Goal: Task Accomplishment & Management: Use online tool/utility

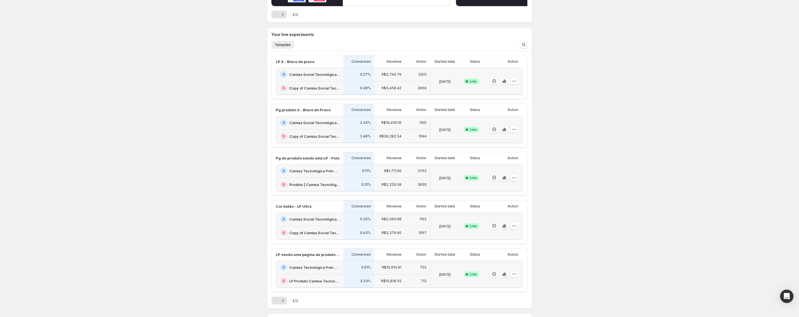
scroll to position [101, 0]
click at [339, 76] on h2 "Camisa Social Tecnológica X-Tretch Masculina | Praticidade e [PERSON_NAME] | Co…" at bounding box center [314, 73] width 51 height 6
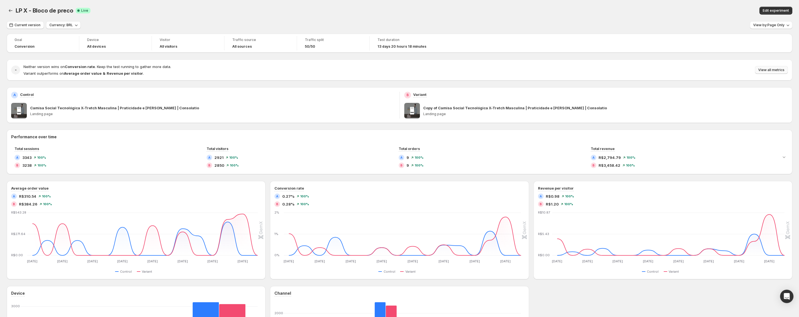
click at [770, 71] on span "View all metrics" at bounding box center [771, 70] width 26 height 4
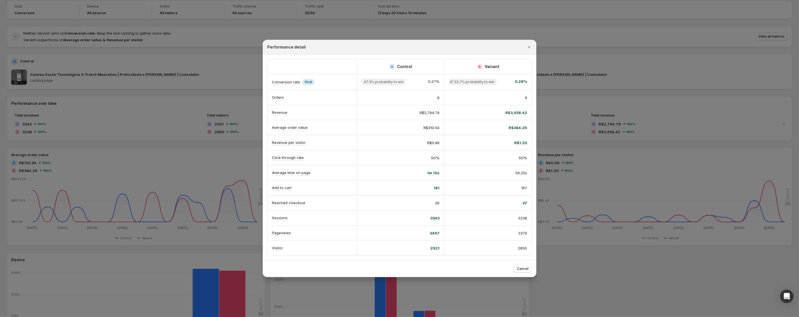
scroll to position [34, 0]
click at [529, 48] on icon "Close" at bounding box center [529, 47] width 2 height 2
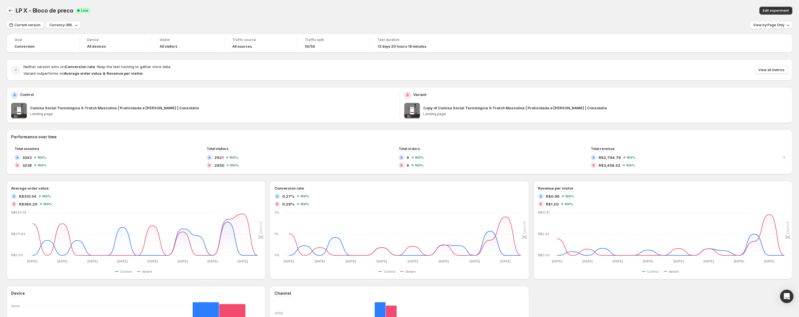
click at [11, 10] on icon "Back" at bounding box center [11, 11] width 6 height 6
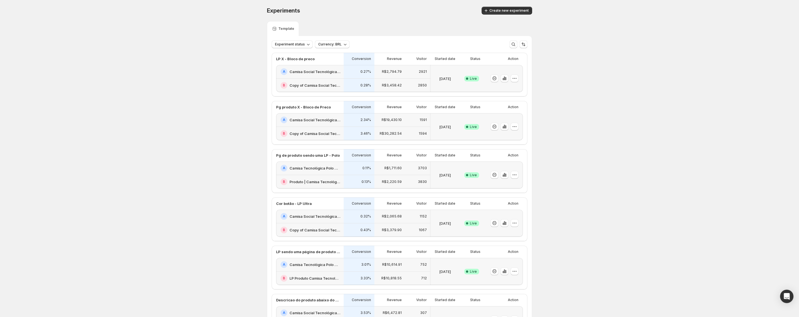
click at [343, 118] on div "A Camisa Social Tecnológica X-Tretch Masculina | Praticidade e [PERSON_NAME] | …" at bounding box center [310, 120] width 68 height 14
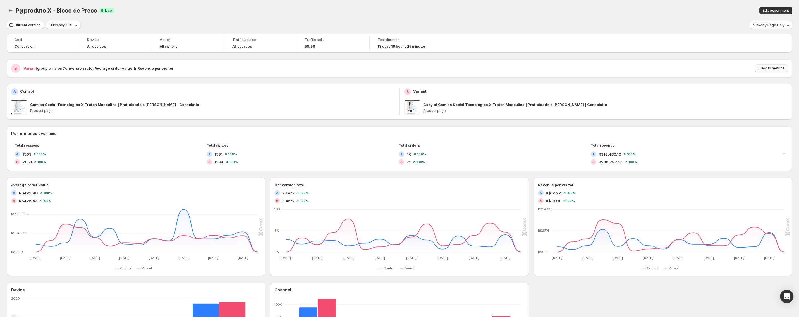
click at [768, 69] on span "View all metrics" at bounding box center [771, 68] width 26 height 4
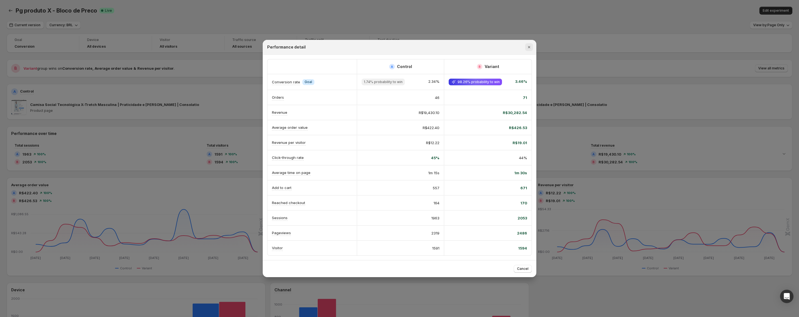
click at [527, 48] on icon "Close" at bounding box center [529, 47] width 6 height 6
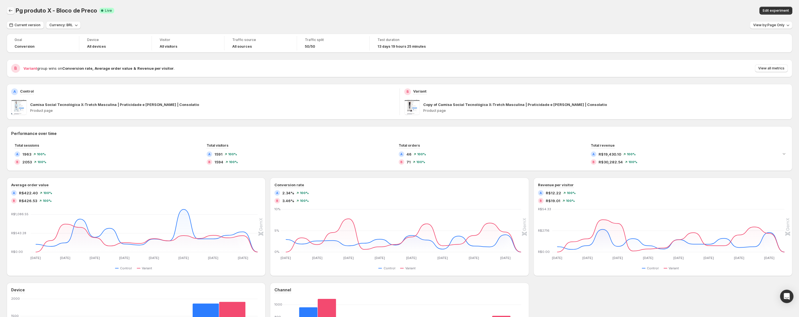
click at [10, 10] on icon "Back" at bounding box center [11, 10] width 4 height 3
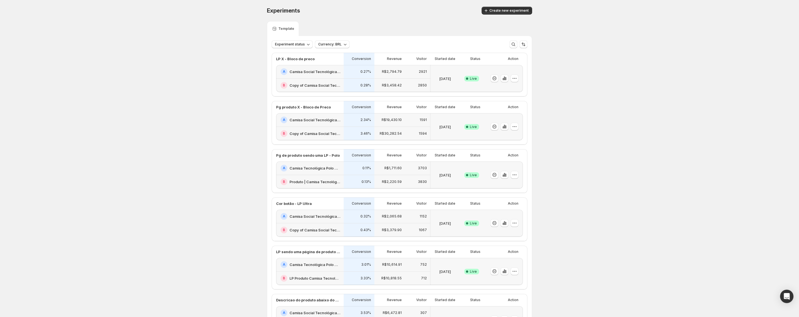
click at [333, 78] on div "A Camisa Social Tecnológica X-Tretch Masculina | Praticidade e [PERSON_NAME] | …" at bounding box center [310, 72] width 68 height 14
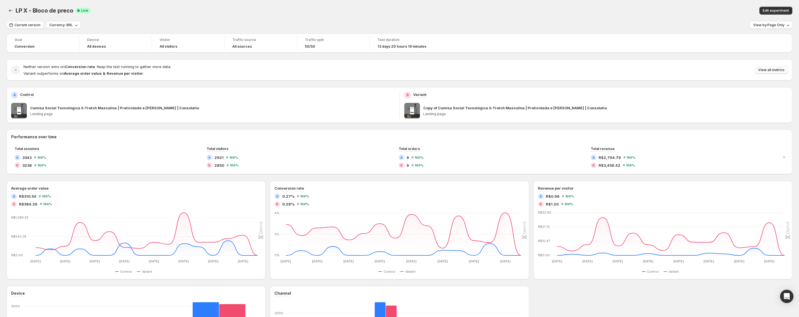
click at [769, 68] on button "View all metrics" at bounding box center [770, 70] width 33 height 8
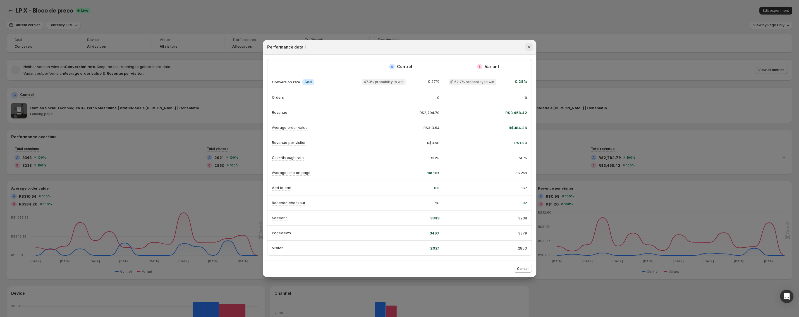
click at [530, 48] on icon "Close" at bounding box center [529, 47] width 6 height 6
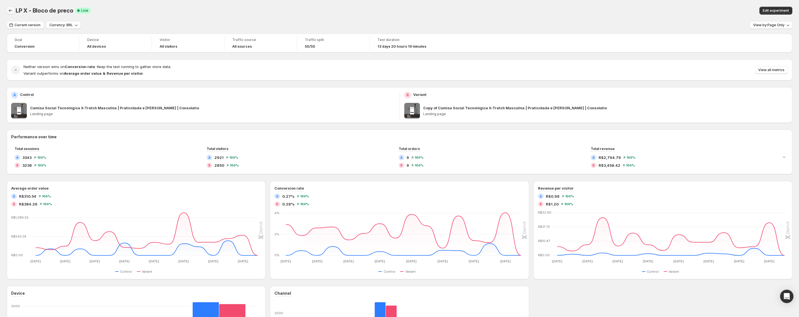
click at [9, 11] on icon "Back" at bounding box center [11, 11] width 6 height 6
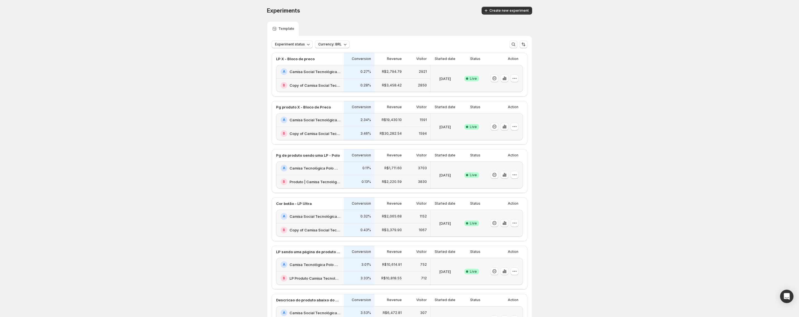
click at [345, 73] on div "0.27%" at bounding box center [358, 72] width 31 height 14
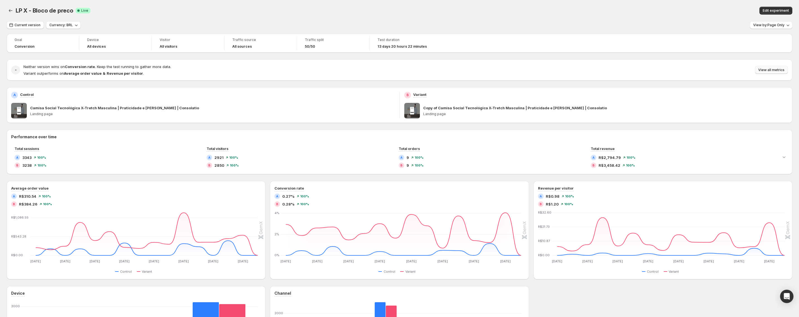
click at [781, 69] on span "View all metrics" at bounding box center [771, 70] width 26 height 4
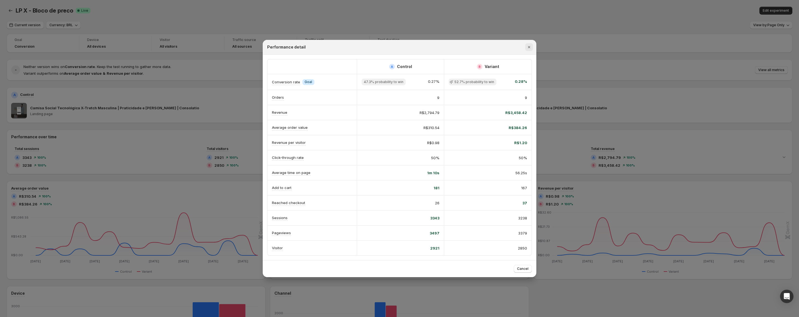
click at [533, 47] on div "Performance detail" at bounding box center [399, 47] width 273 height 15
click at [526, 48] on button "Close" at bounding box center [529, 47] width 8 height 8
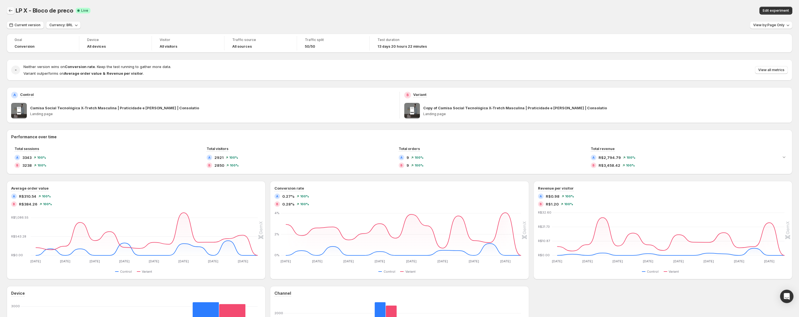
click at [8, 13] on icon "Back" at bounding box center [11, 11] width 6 height 6
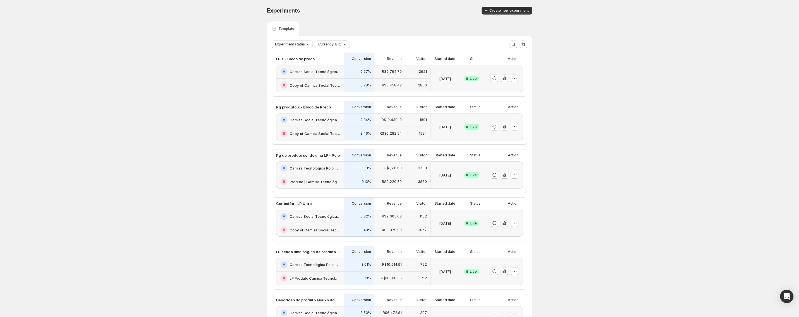
click at [335, 169] on h2 "Camisa Tecnológica Polo Ultra Masculina | Praticidade e [PERSON_NAME] | Consola…" at bounding box center [314, 168] width 51 height 6
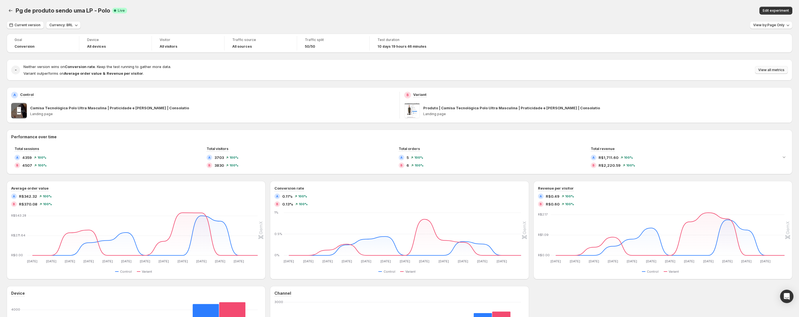
click at [768, 71] on span "View all metrics" at bounding box center [771, 70] width 26 height 4
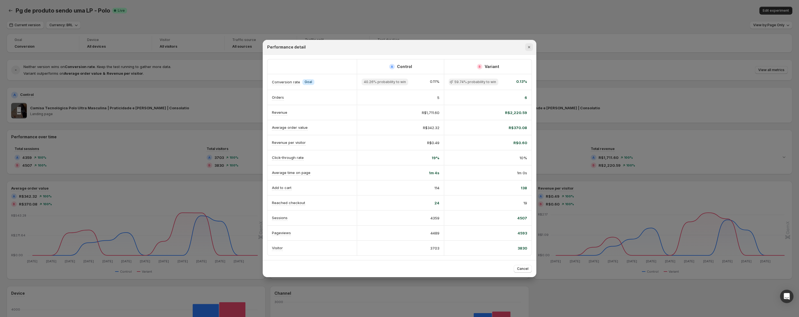
click at [529, 48] on icon "Close" at bounding box center [529, 47] width 2 height 2
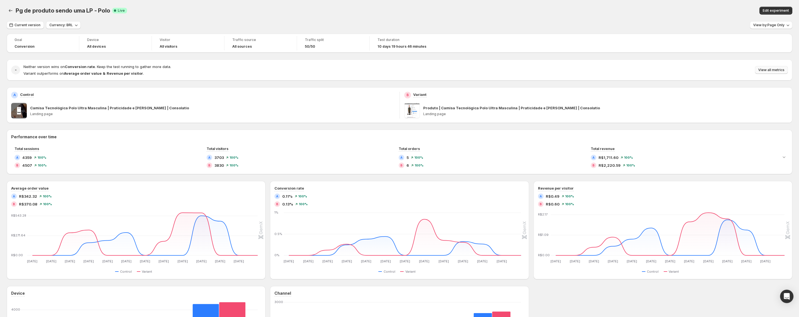
click at [769, 70] on span "View all metrics" at bounding box center [771, 70] width 26 height 4
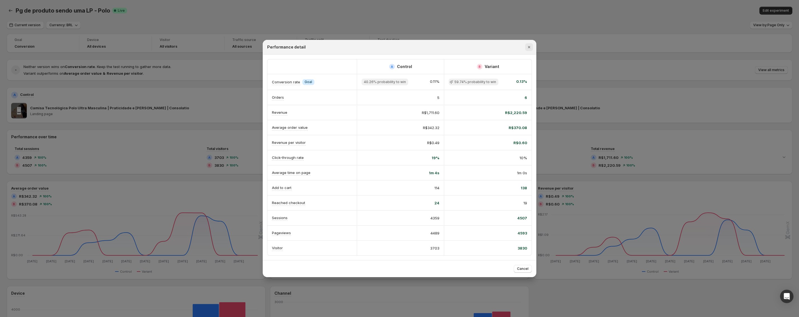
click at [529, 47] on icon "Close" at bounding box center [529, 47] width 6 height 6
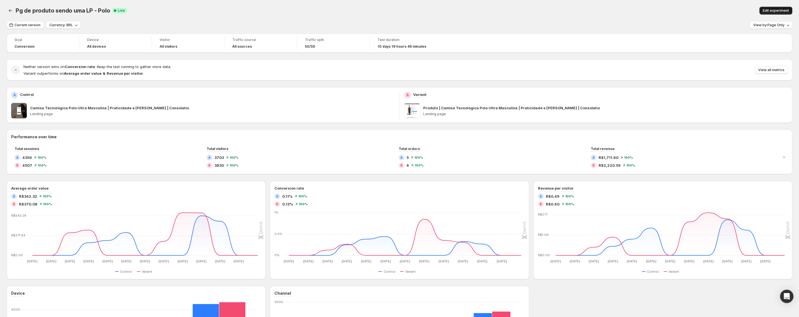
click at [773, 11] on span "Edit experiment" at bounding box center [775, 10] width 26 height 4
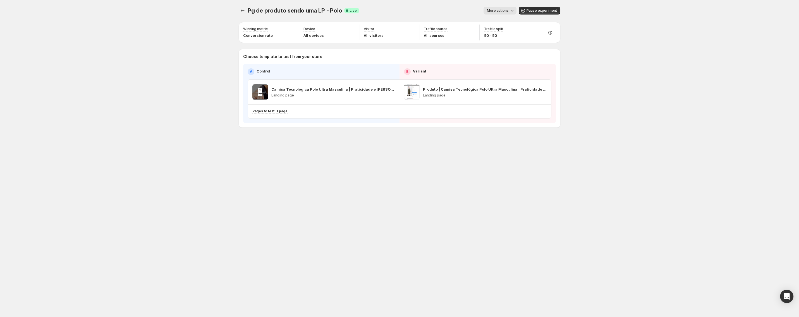
click at [514, 12] on icon "button" at bounding box center [512, 11] width 6 height 6
drag, startPoint x: 633, startPoint y: 42, endPoint x: 563, endPoint y: 52, distance: 70.8
click at [633, 42] on div "Pg de produto sendo uma LP - Polo. This page is ready Pg de produto sendo uma L…" at bounding box center [399, 158] width 799 height 317
click at [531, 30] on icon "button" at bounding box center [532, 30] width 6 height 6
drag, startPoint x: 581, startPoint y: 90, endPoint x: 538, endPoint y: 66, distance: 49.0
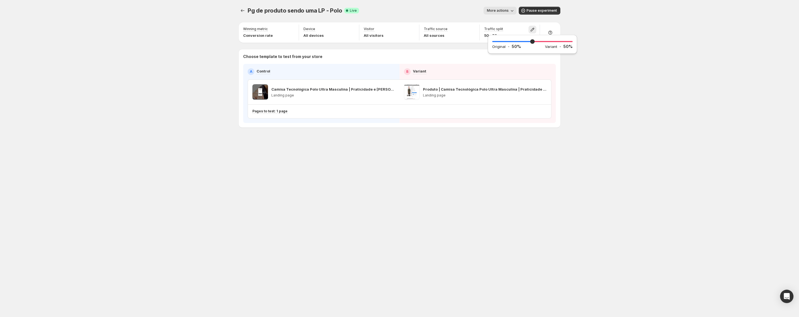
click at [578, 90] on div "Pg de produto sendo uma LP - Polo. This page is ready Pg de produto sendo uma L…" at bounding box center [399, 158] width 799 height 317
click at [281, 35] on div "Winning metric Your primary goal for the test. It helps to identify which versi…" at bounding box center [257, 50] width 58 height 36
click at [255, 28] on p "Winning metric" at bounding box center [255, 29] width 25 height 4
click at [207, 30] on div "Pg de produto sendo uma LP - Polo. This page is ready Pg de produto sendo uma L…" at bounding box center [399, 158] width 799 height 317
click at [244, 9] on icon "Experiments" at bounding box center [243, 11] width 6 height 6
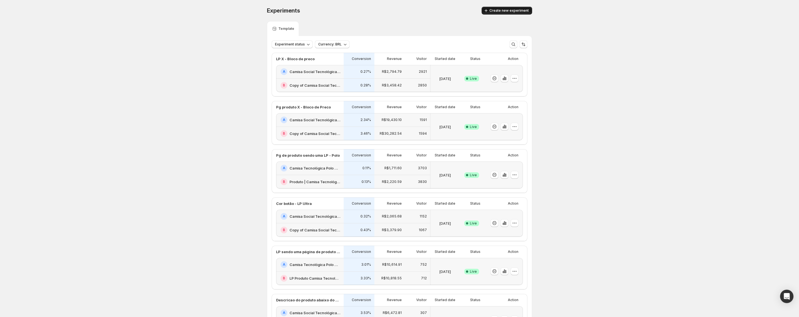
click at [487, 10] on icon "button" at bounding box center [486, 11] width 6 height 6
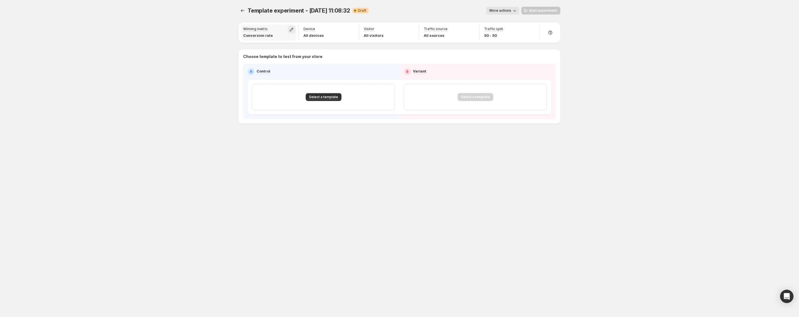
click at [292, 30] on icon "button" at bounding box center [292, 30] width 6 height 6
click at [290, 29] on icon "button" at bounding box center [292, 30] width 6 height 6
click at [293, 32] on icon "button" at bounding box center [292, 30] width 6 height 6
click at [239, 9] on button "Experiments" at bounding box center [243, 11] width 8 height 8
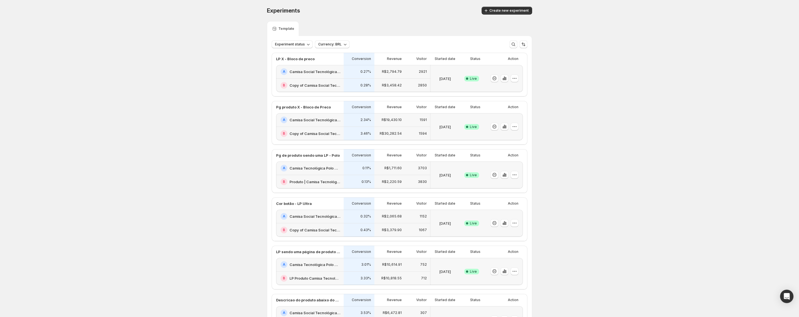
click at [342, 119] on div "A Camisa Social Tecnológica X-Tretch Masculina | Praticidade e [PERSON_NAME] | …" at bounding box center [310, 120] width 68 height 14
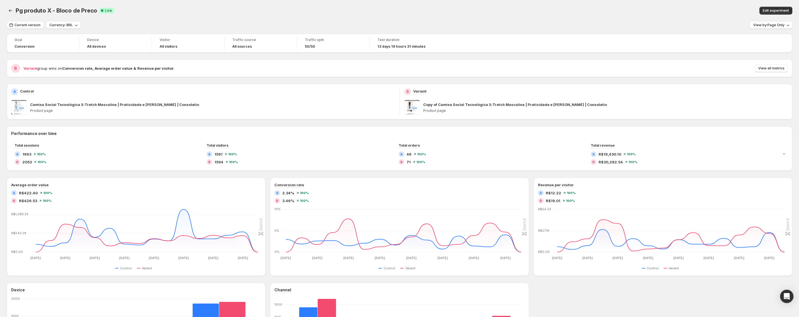
drag, startPoint x: 324, startPoint y: 119, endPoint x: 313, endPoint y: 124, distance: 12.4
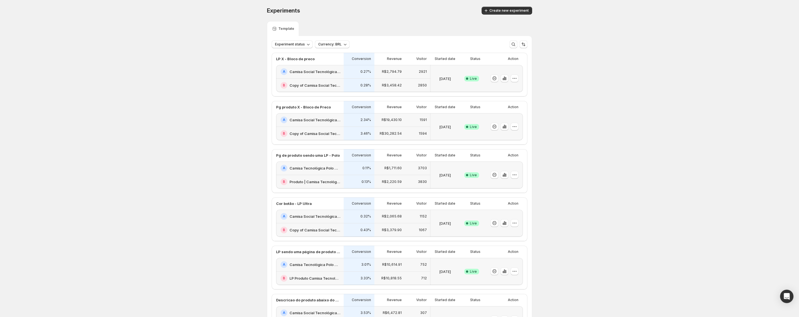
click at [376, 127] on div "R$30,282.54" at bounding box center [389, 134] width 31 height 14
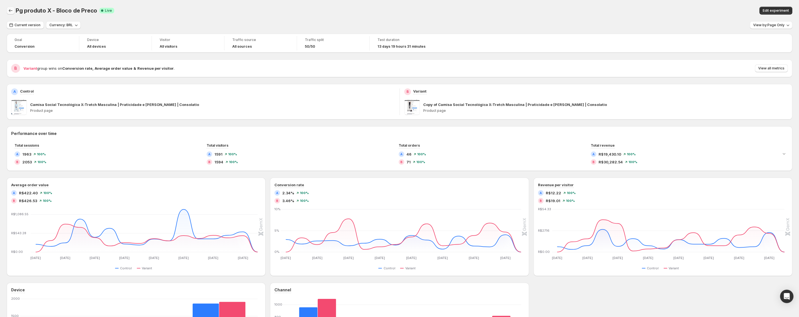
click at [11, 9] on icon "Back" at bounding box center [11, 11] width 6 height 6
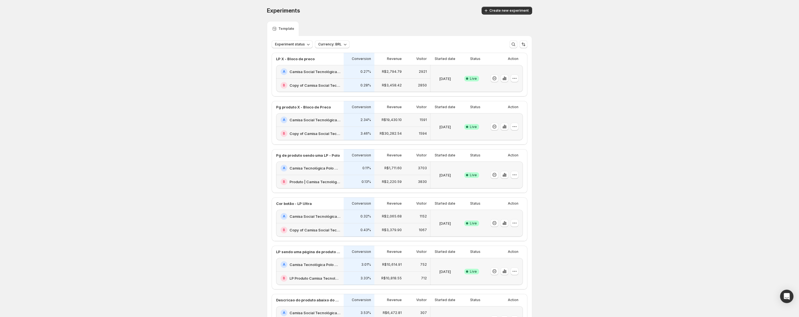
click at [323, 121] on h2 "Camisa Social Tecnológica X-Tretch Masculina | Praticidade e [PERSON_NAME] | Co…" at bounding box center [314, 120] width 51 height 6
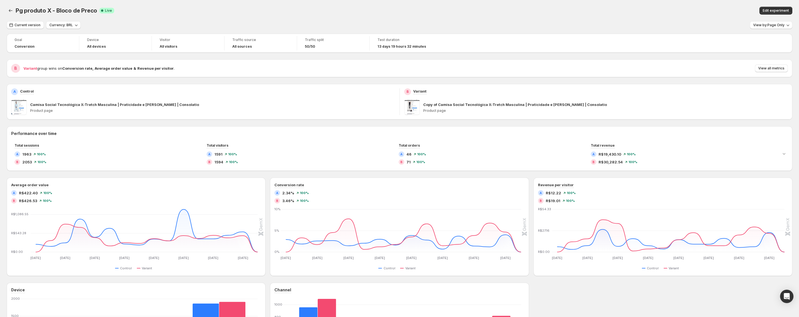
click at [11, 12] on icon "Back" at bounding box center [11, 11] width 6 height 6
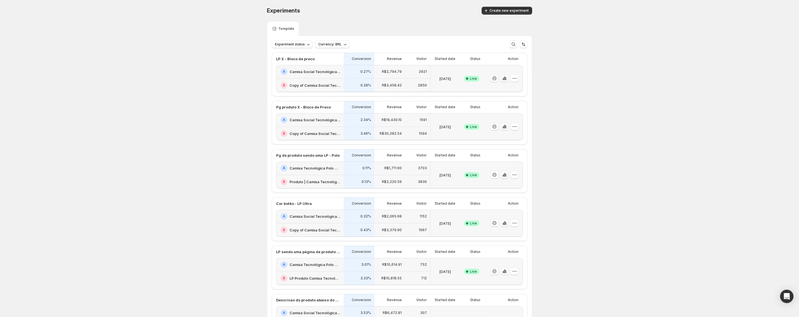
click at [337, 172] on div "A Camisa Tecnológica Polo Ultra Masculina | Praticidade e [PERSON_NAME] | Conso…" at bounding box center [310, 169] width 68 height 14
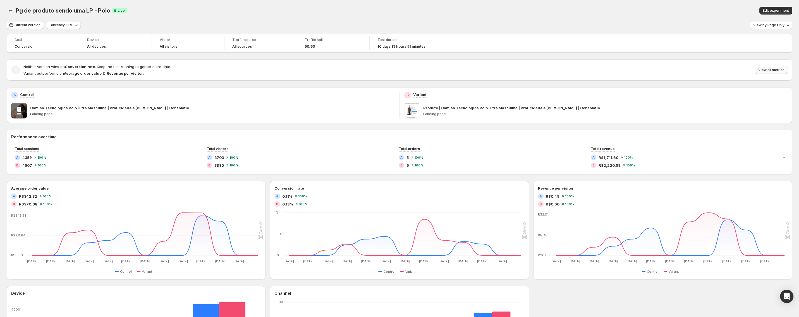
click at [769, 71] on span "View all metrics" at bounding box center [771, 70] width 26 height 4
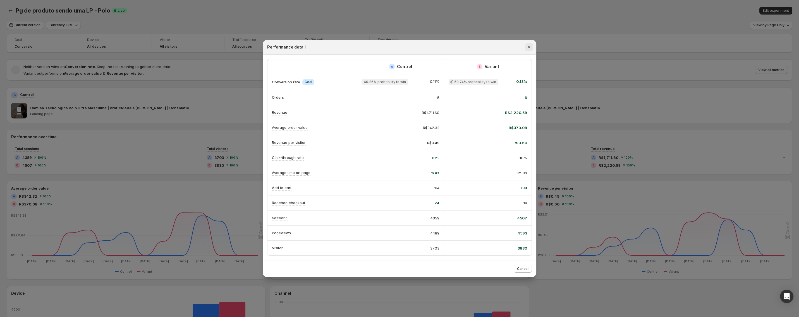
click at [527, 47] on icon "Close" at bounding box center [529, 47] width 6 height 6
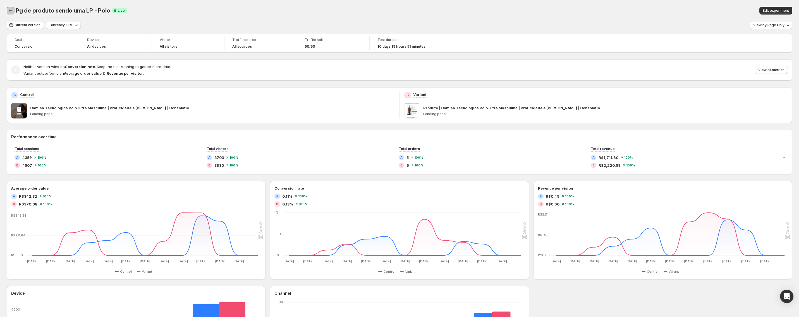
drag, startPoint x: 11, startPoint y: 11, endPoint x: 13, endPoint y: 14, distance: 3.6
click at [11, 11] on icon "Back" at bounding box center [11, 11] width 6 height 6
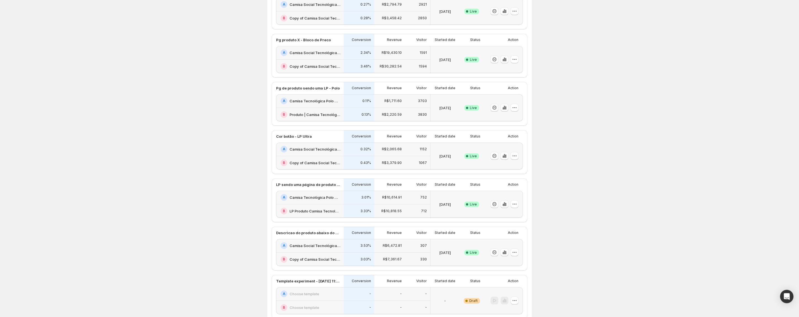
scroll to position [68, 0]
click at [345, 195] on div "3.01%" at bounding box center [358, 198] width 31 height 14
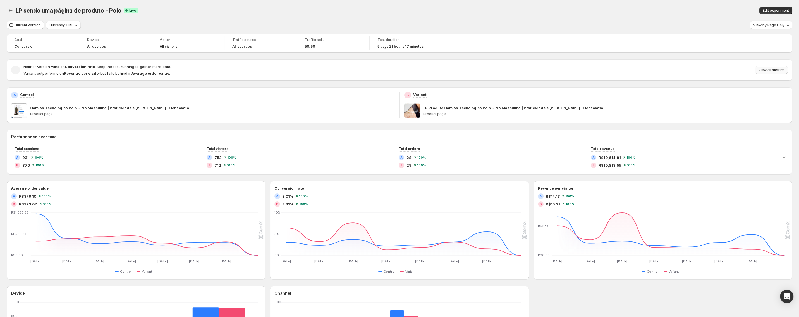
click at [772, 70] on span "View all metrics" at bounding box center [771, 70] width 26 height 4
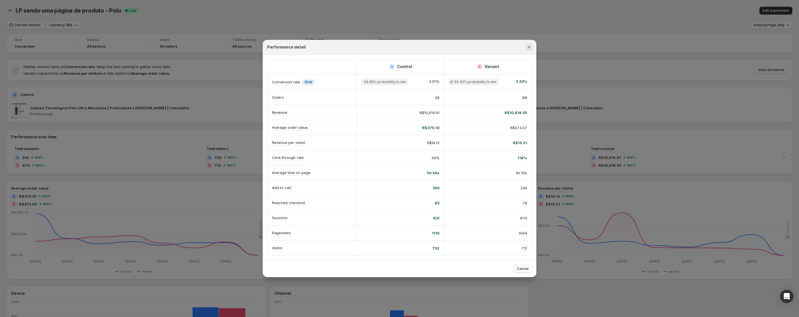
click at [527, 45] on button "Close" at bounding box center [529, 47] width 8 height 8
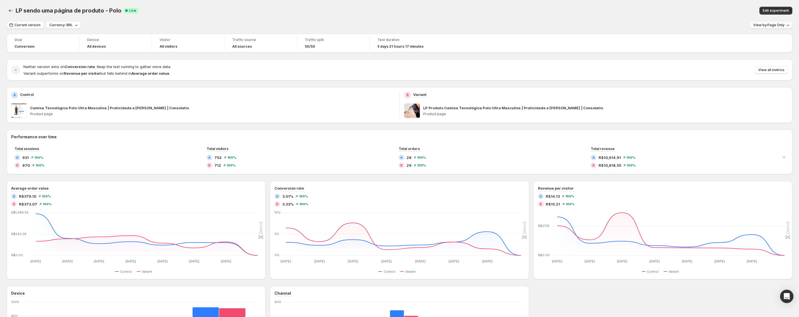
click at [767, 26] on span "View by: Page Only" at bounding box center [768, 25] width 31 height 4
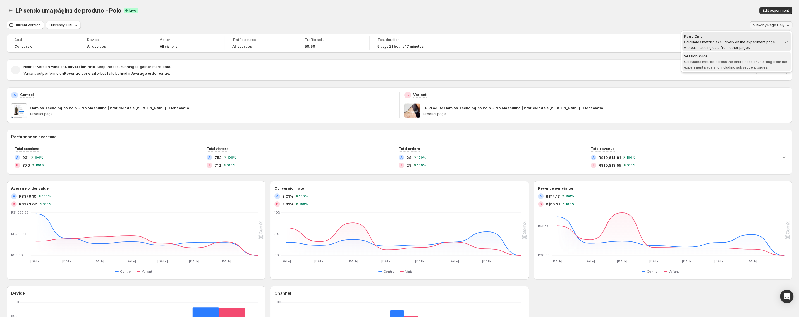
click at [736, 58] on div "Session Wide" at bounding box center [736, 56] width 105 height 6
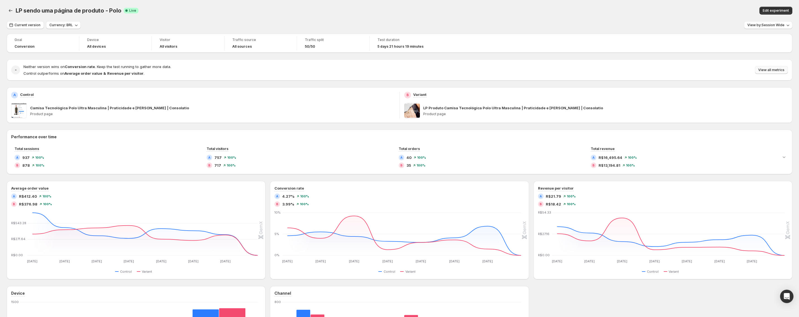
click at [770, 69] on span "View all metrics" at bounding box center [771, 70] width 26 height 4
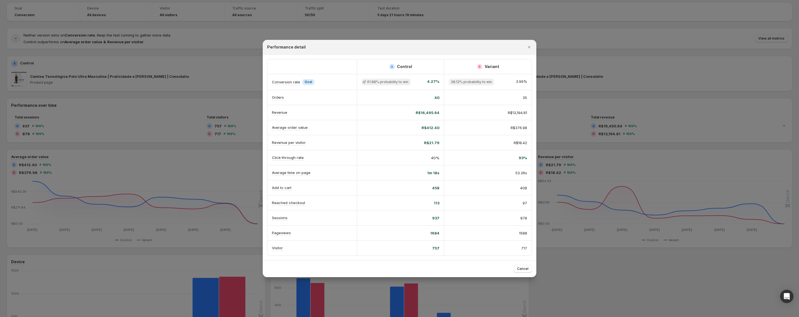
scroll to position [34, 0]
click at [527, 45] on button "Close" at bounding box center [529, 47] width 8 height 8
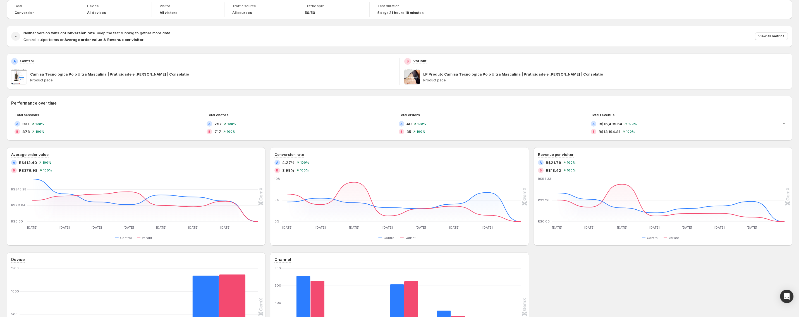
scroll to position [0, 0]
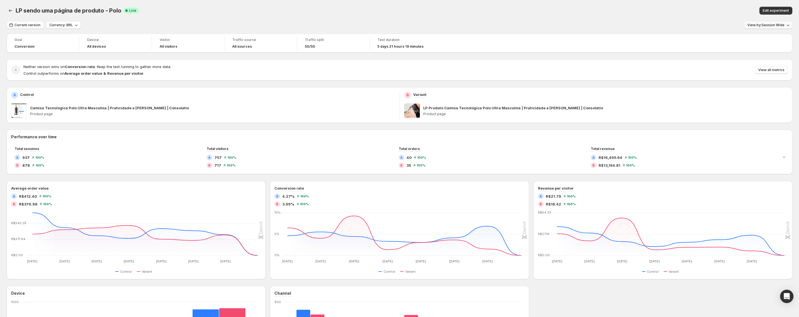
click at [779, 25] on span "View by: Session Wide" at bounding box center [765, 25] width 37 height 4
click at [695, 68] on span "Calculates metrics across the entire session, starting from the experiment page…" at bounding box center [732, 65] width 97 height 10
click at [780, 70] on span "View all metrics" at bounding box center [771, 70] width 26 height 4
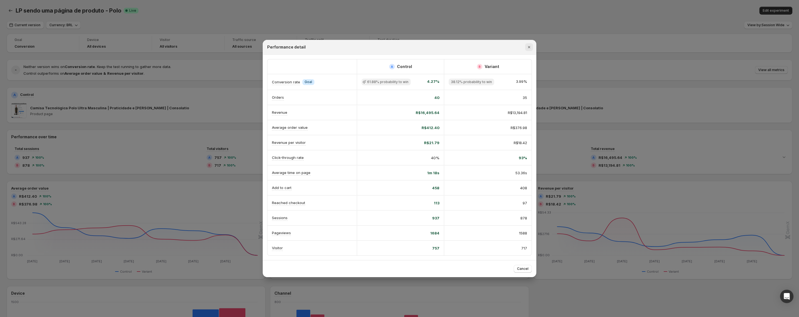
click at [525, 48] on button "Close" at bounding box center [529, 47] width 8 height 8
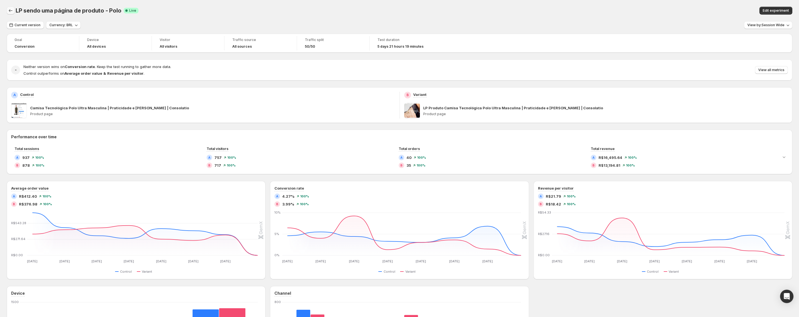
click at [9, 11] on icon "Back" at bounding box center [11, 10] width 4 height 3
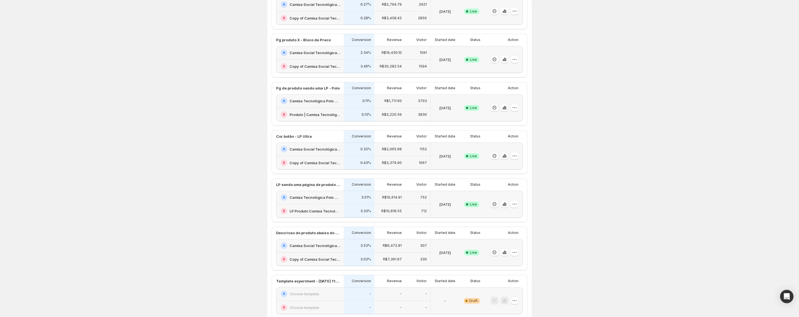
scroll to position [68, 0]
click at [331, 137] on div "Cor botão - LP Ultra" at bounding box center [308, 136] width 64 height 6
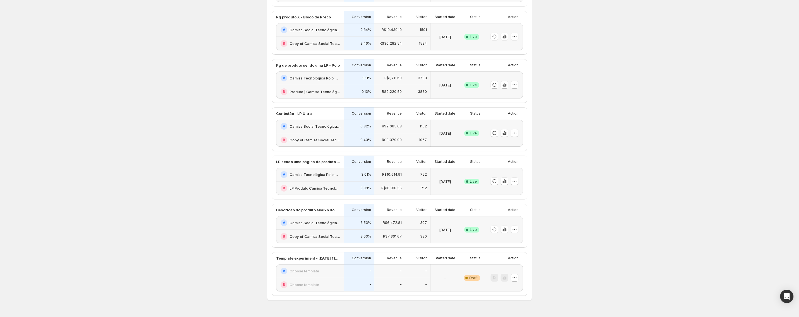
scroll to position [101, 0]
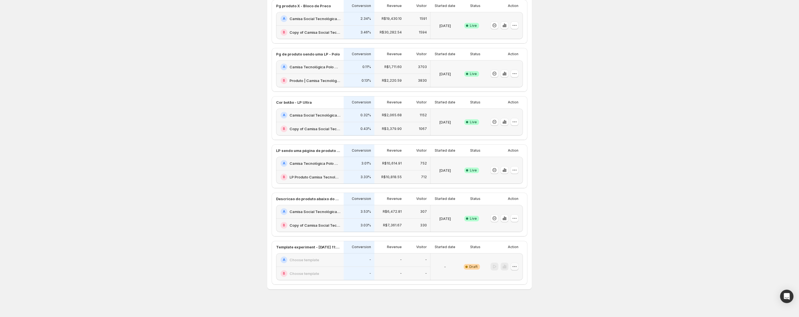
click at [512, 264] on icon "button" at bounding box center [514, 267] width 6 height 6
click at [513, 309] on span "Delete" at bounding box center [517, 307] width 27 height 6
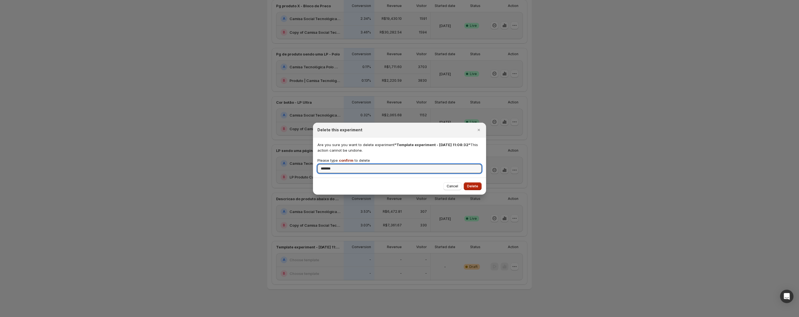
type input "*******"
click at [476, 187] on span "Delete" at bounding box center [472, 186] width 11 height 4
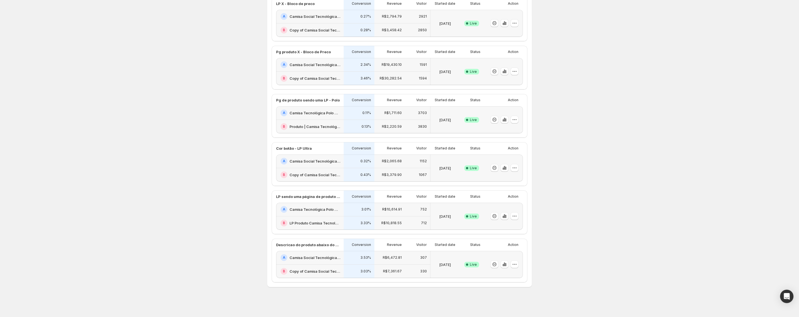
click at [327, 158] on h2 "Camisa Social Tecnológica Ultra-Stretch Masculina | Praticidade e [PERSON_NAME]…" at bounding box center [314, 161] width 51 height 6
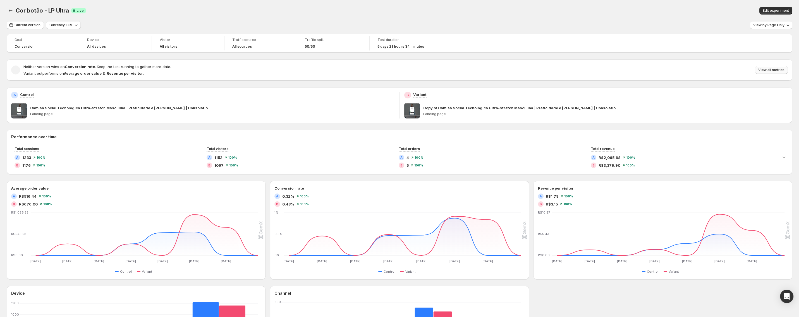
click at [761, 69] on span "View all metrics" at bounding box center [771, 70] width 26 height 4
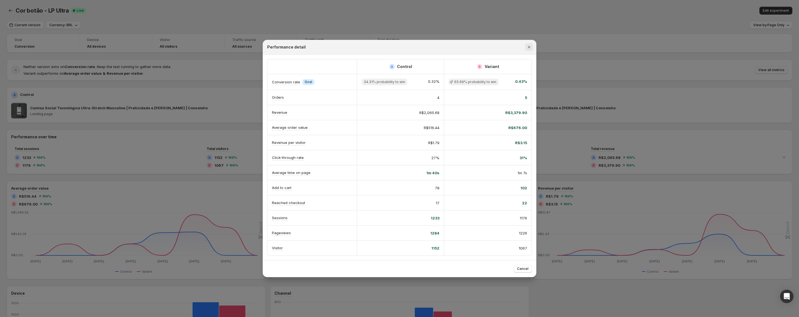
click at [525, 47] on button "Close" at bounding box center [529, 47] width 8 height 8
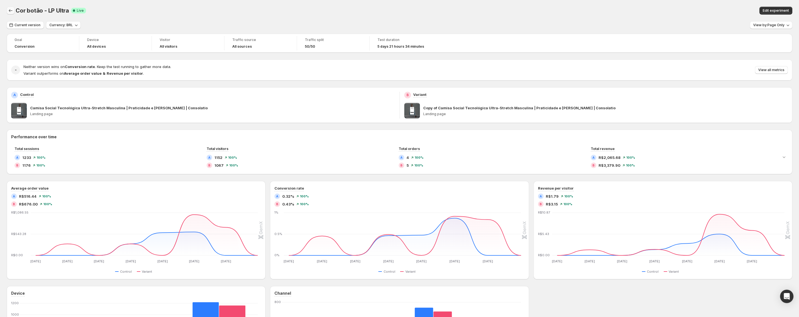
click at [11, 11] on icon "Back" at bounding box center [11, 11] width 6 height 6
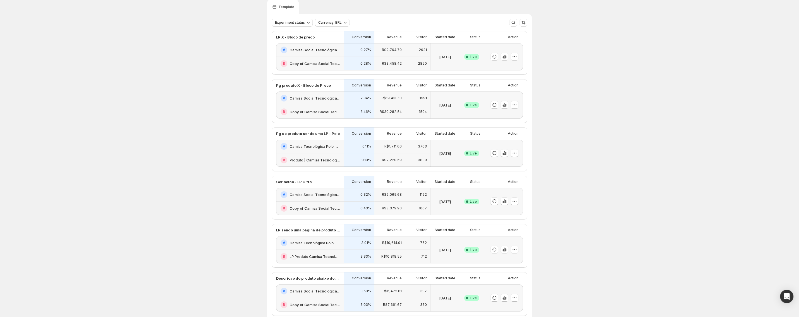
scroll to position [21, 0]
